Goal: Communication & Community: Answer question/provide support

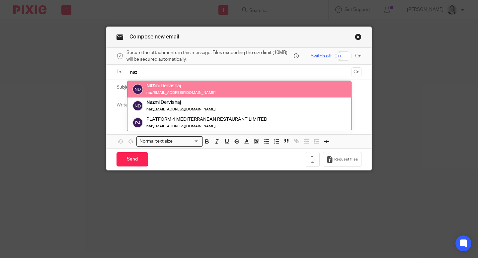
type input "naz"
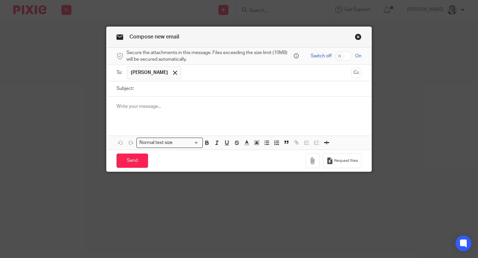
click at [154, 110] on p at bounding box center [238, 106] width 245 height 7
click at [313, 164] on icon "button" at bounding box center [312, 161] width 7 height 7
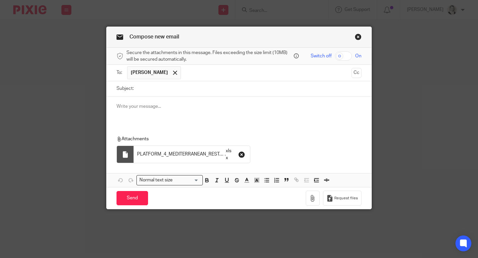
click at [243, 153] on icon "button" at bounding box center [241, 154] width 7 height 7
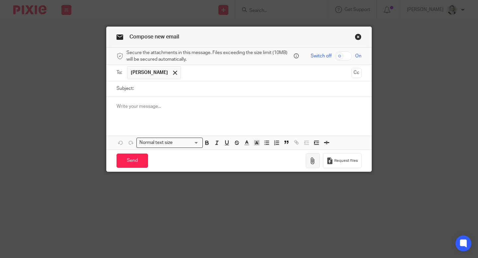
click at [314, 162] on icon "button" at bounding box center [312, 161] width 7 height 7
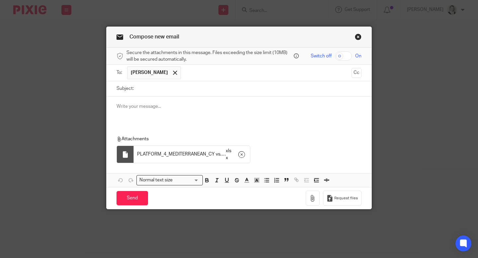
click at [225, 106] on p at bounding box center [238, 106] width 245 height 7
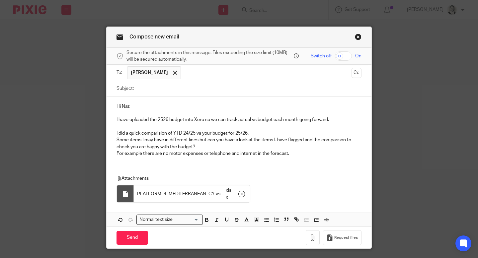
drag, startPoint x: 300, startPoint y: 158, endPoint x: 111, endPoint y: 118, distance: 192.2
click at [111, 118] on div "Hi Naz I have uploaded the 2526 budget into Xero so we can track actual vs budg…" at bounding box center [238, 129] width 265 height 65
click at [106, 138] on div "Hi Naz I have uploaded the 2526 budget into Xero so we can track actual vs budg…" at bounding box center [238, 129] width 265 height 65
click at [171, 150] on p "For example there are no motor expenses or telephone and internet in the foreca…" at bounding box center [238, 153] width 245 height 7
click at [265, 155] on p "For example there are no motor expenses or telephone and internet in the foreca…" at bounding box center [238, 153] width 245 height 7
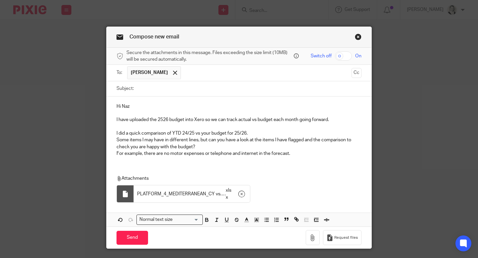
drag, startPoint x: 299, startPoint y: 160, endPoint x: 108, endPoint y: 134, distance: 191.9
click at [108, 134] on div "Hi Naz I have uploaded the 2526 budget into Xero so we can track actual vs budg…" at bounding box center [238, 129] width 265 height 65
click at [108, 141] on div "Hi Naz I have uploaded the 2526 budget into Xero so we can track actual vs budg…" at bounding box center [238, 129] width 265 height 65
drag, startPoint x: 115, startPoint y: 134, endPoint x: 312, endPoint y: 159, distance: 198.0
click at [312, 159] on div "Hi Naz I have uploaded the 2526 budget into Xero so we can track actual vs budg…" at bounding box center [238, 129] width 265 height 65
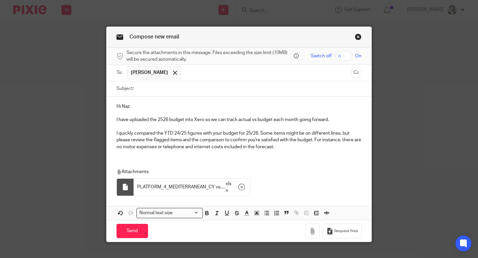
click at [147, 94] on input "Subject:" at bounding box center [249, 88] width 224 height 15
type input "Comments re the 25 26 budget"
click at [140, 229] on input "Send" at bounding box center [132, 231] width 32 height 14
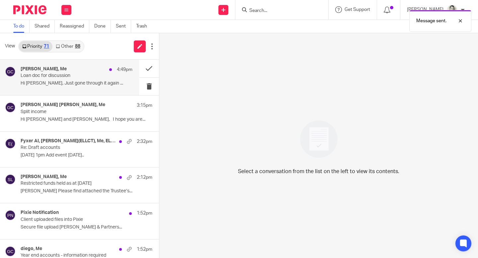
click at [81, 80] on div "[PERSON_NAME], Me 4:49pm Loan doc for discussion Hi [PERSON_NAME], Just gone th…" at bounding box center [77, 77] width 112 height 22
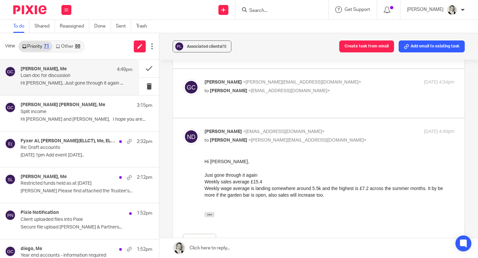
scroll to position [93, 0]
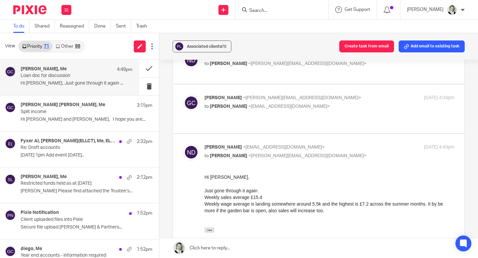
click at [74, 49] on link "Other 88" at bounding box center [67, 46] width 31 height 11
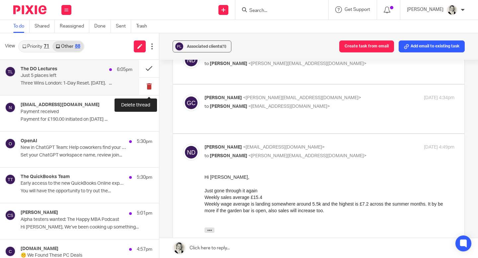
click at [150, 85] on button at bounding box center [149, 87] width 20 height 18
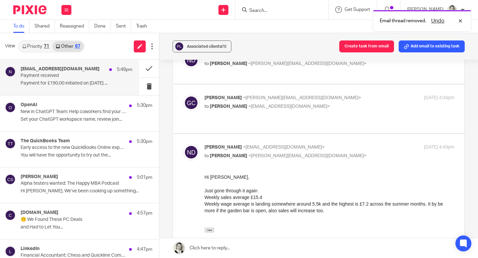
click at [104, 83] on p "Payment for £190.00 initiated on [DATE] ..." at bounding box center [77, 84] width 112 height 6
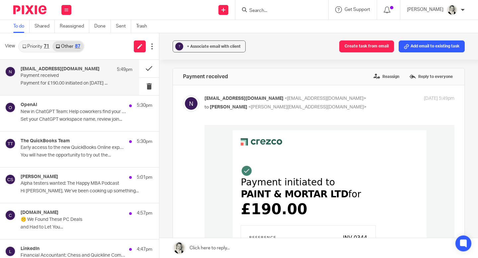
scroll to position [295, 0]
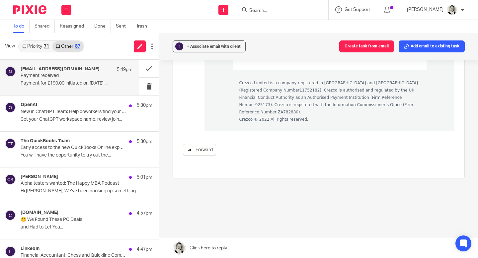
click at [208, 150] on link "Forward" at bounding box center [199, 150] width 33 height 12
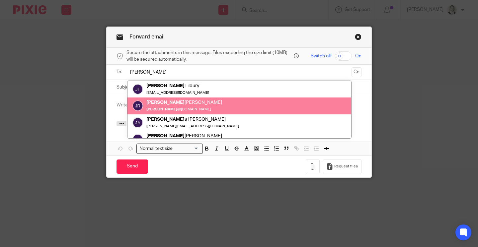
type input "jake"
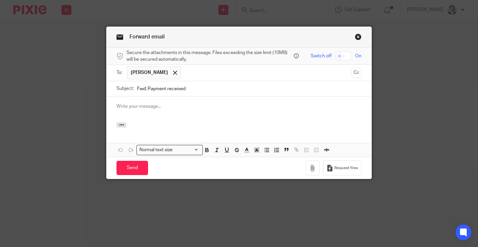
click at [175, 111] on div at bounding box center [238, 110] width 265 height 26
click at [134, 165] on input "Send" at bounding box center [132, 168] width 32 height 14
